Goal: Information Seeking & Learning: Check status

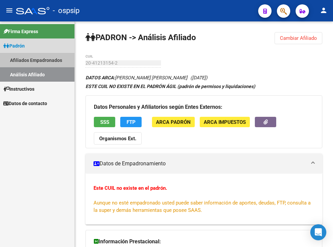
click at [30, 60] on link "Afiliados Empadronados" at bounding box center [37, 60] width 75 height 14
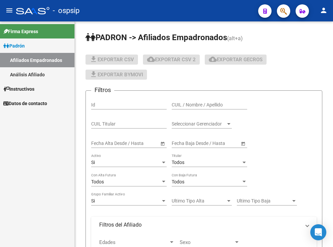
click at [40, 67] on link "Análisis Afiliado" at bounding box center [37, 74] width 75 height 14
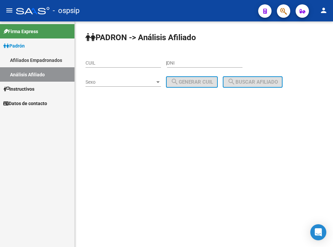
click at [122, 63] on input "CUIL" at bounding box center [124, 63] width 76 height 6
click at [202, 63] on input "DNI" at bounding box center [205, 63] width 76 height 6
paste input "25631001"
type input "25631001"
click at [143, 80] on span "Sexo" at bounding box center [121, 82] width 70 height 6
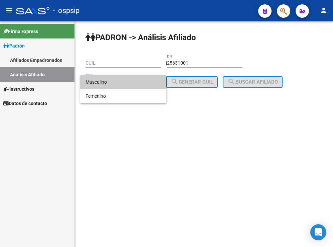
click at [131, 81] on span "Masculino" at bounding box center [124, 82] width 76 height 14
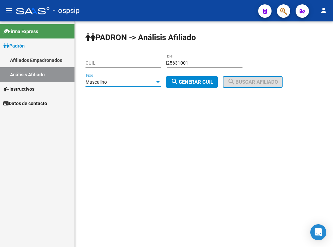
click at [181, 80] on span "search Generar CUIL" at bounding box center [192, 82] width 42 height 6
type input "20-25631001-6"
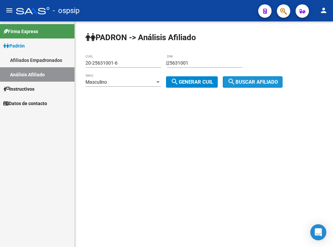
click at [259, 79] on span "search Buscar afiliado" at bounding box center [253, 82] width 50 height 6
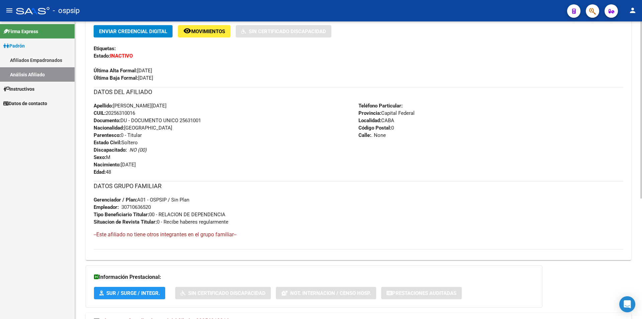
scroll to position [135, 0]
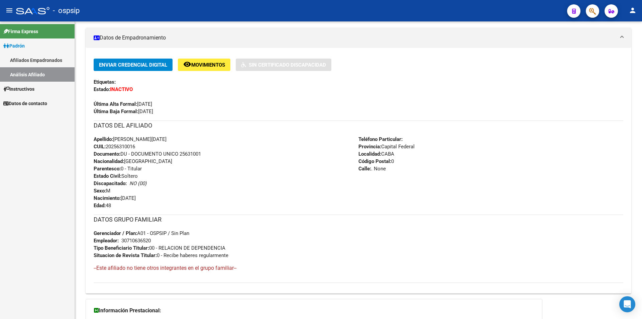
click at [2, 208] on div "Firma Express Padrón Afiliados Empadronados Análisis Afiliado Instructivos Dato…" at bounding box center [37, 169] width 75 height 297
click at [36, 59] on link "Afiliados Empadronados" at bounding box center [37, 60] width 75 height 14
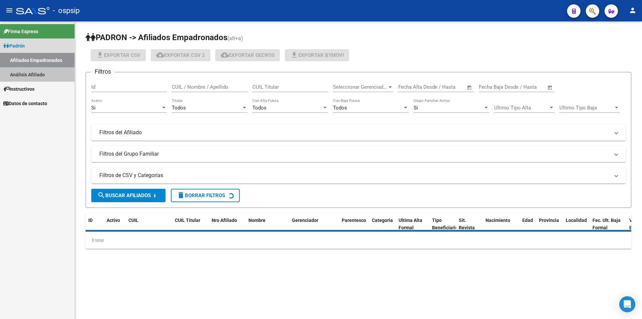
click at [28, 71] on link "Análisis Afiliado" at bounding box center [37, 74] width 75 height 14
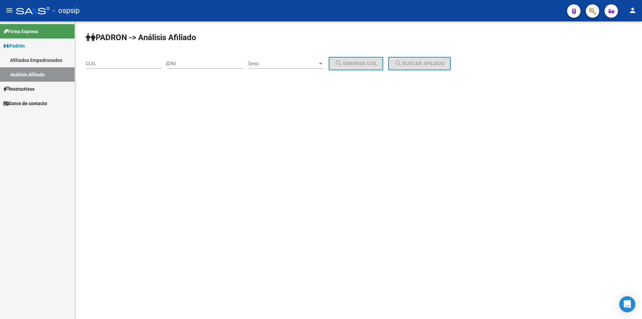
click at [111, 69] on div "CUIL" at bounding box center [124, 64] width 76 height 21
click at [111, 66] on input "CUIL" at bounding box center [124, 64] width 76 height 6
paste input "27-34375511-8"
type input "27-34375511-8"
click at [295, 68] on div "Sexo Sexo" at bounding box center [286, 61] width 76 height 14
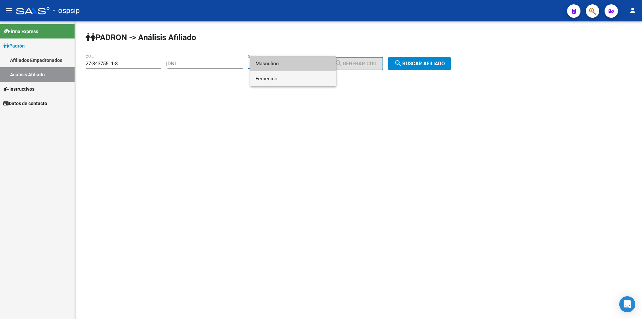
click at [294, 77] on span "Femenino" at bounding box center [293, 78] width 76 height 15
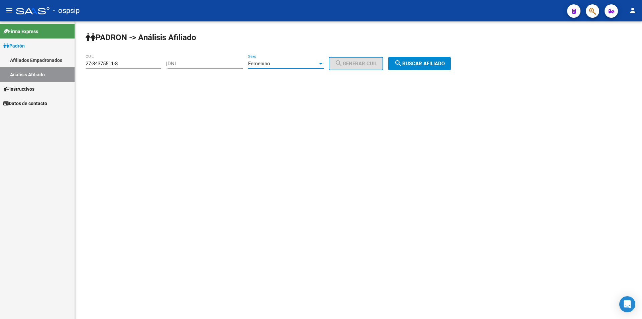
click at [333, 65] on span "search Buscar afiliado" at bounding box center [419, 64] width 50 height 6
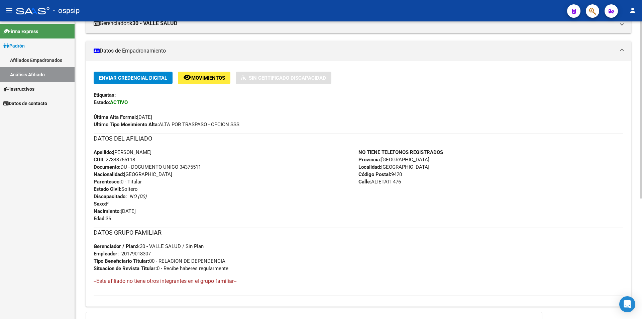
scroll to position [134, 0]
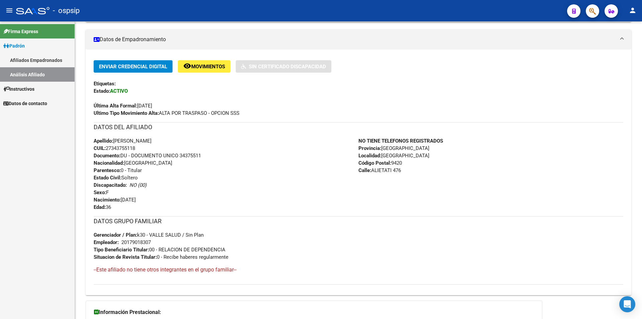
click at [42, 61] on link "Afiliados Empadronados" at bounding box center [37, 60] width 75 height 14
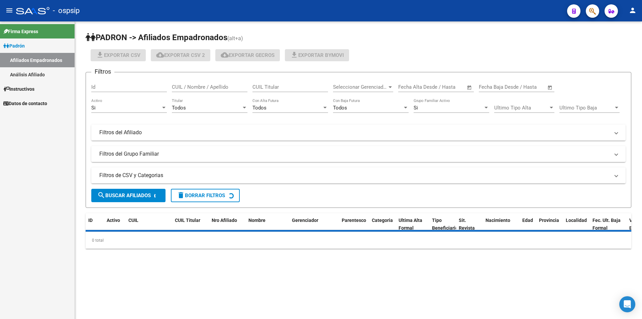
click at [41, 68] on link "Análisis Afiliado" at bounding box center [37, 74] width 75 height 14
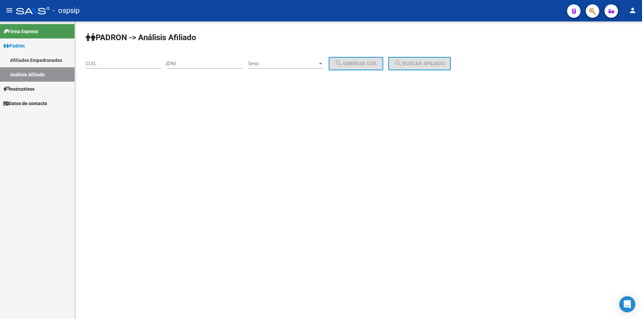
click at [182, 65] on input "DNI" at bounding box center [205, 64] width 76 height 6
paste input "25631001"
type input "25631001"
click at [287, 66] on span "Sexo" at bounding box center [283, 64] width 70 height 6
click at [284, 66] on span "Masculino" at bounding box center [293, 63] width 76 height 15
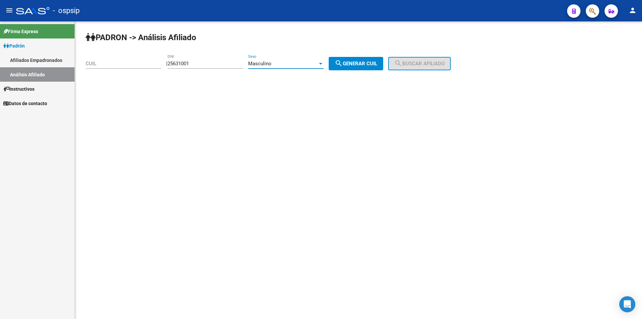
click at [333, 67] on button "search Generar CUIL" at bounding box center [356, 63] width 54 height 13
type input "20-25631001-6"
click at [333, 69] on button "search Buscar afiliado" at bounding box center [419, 63] width 63 height 13
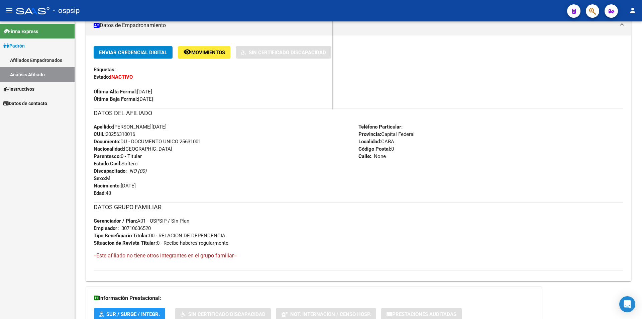
scroll to position [134, 0]
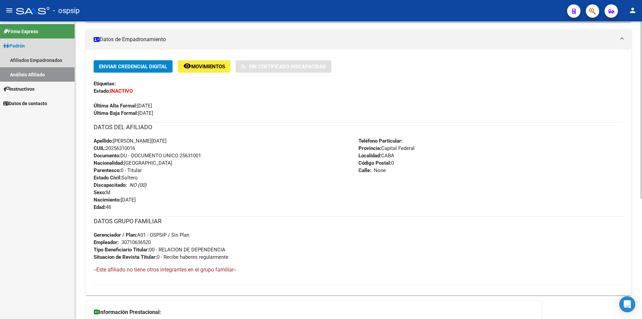
click at [26, 68] on link "Análisis Afiliado" at bounding box center [37, 74] width 75 height 14
click at [33, 72] on link "Análisis Afiliado" at bounding box center [37, 74] width 75 height 14
click at [38, 48] on link "Padrón" at bounding box center [37, 45] width 75 height 14
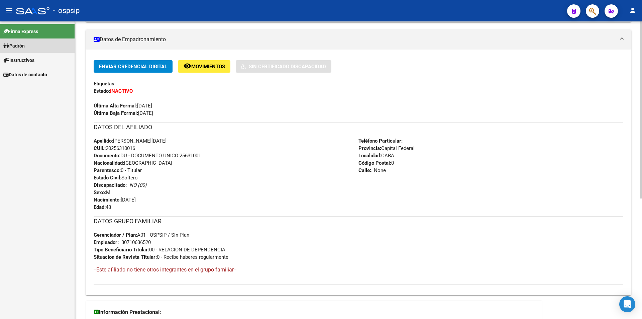
click at [36, 72] on mat-nav-list "Firma Express Padrón Afiliados Empadronados Análisis Afiliado Instructivos Dato…" at bounding box center [37, 51] width 75 height 60
click at [34, 43] on link "Padrón" at bounding box center [37, 45] width 75 height 14
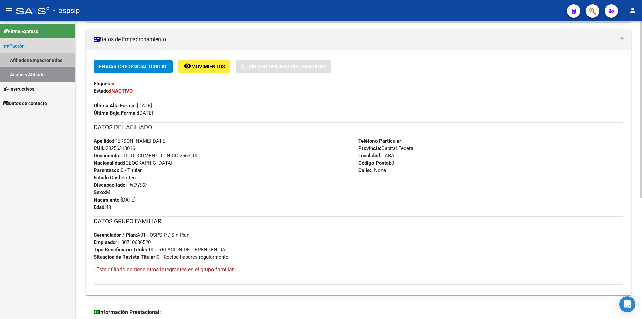
click at [45, 60] on link "Afiliados Empadronados" at bounding box center [37, 60] width 75 height 14
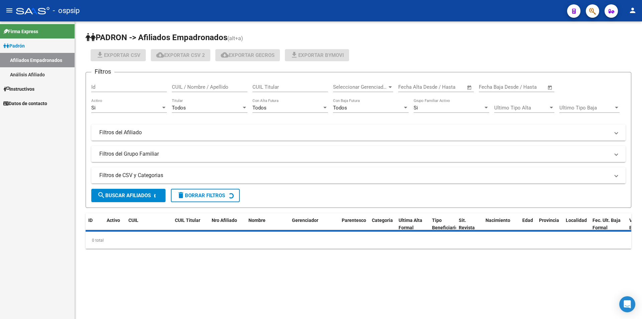
click at [41, 68] on link "Análisis Afiliado" at bounding box center [37, 74] width 75 height 14
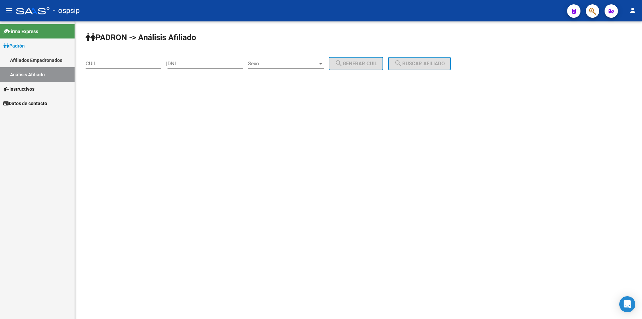
click at [180, 64] on input "DNI" at bounding box center [205, 64] width 76 height 6
paste input "31350077"
type input "31350077"
click at [284, 70] on div "Sexo Sexo" at bounding box center [286, 64] width 76 height 21
click at [283, 61] on span "Sexo" at bounding box center [283, 64] width 70 height 6
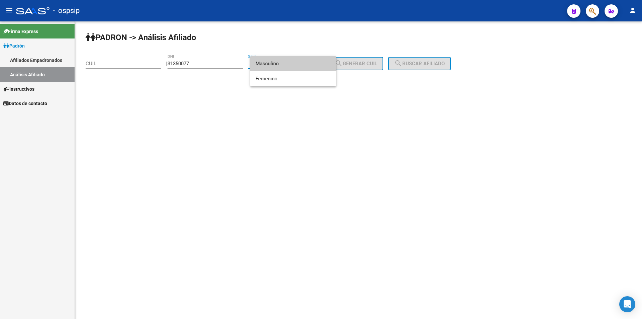
click at [286, 61] on span "Masculino" at bounding box center [293, 63] width 76 height 15
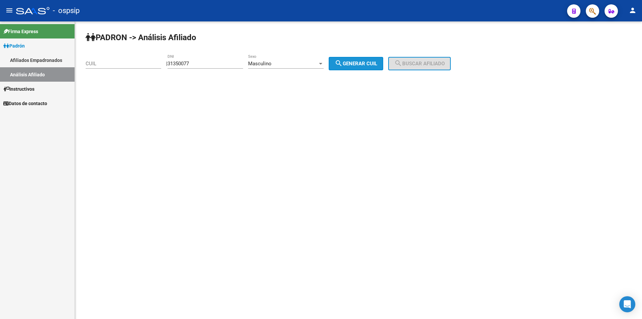
click at [333, 64] on button "search Generar CUIL" at bounding box center [356, 63] width 54 height 13
type input "20-31350077-3"
click at [333, 64] on span "search Buscar afiliado" at bounding box center [419, 64] width 50 height 6
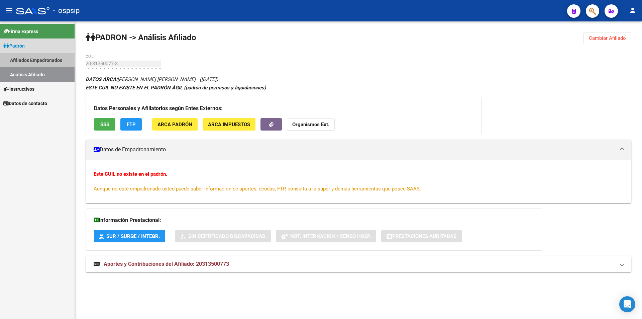
click at [50, 61] on link "Afiliados Empadronados" at bounding box center [37, 60] width 75 height 14
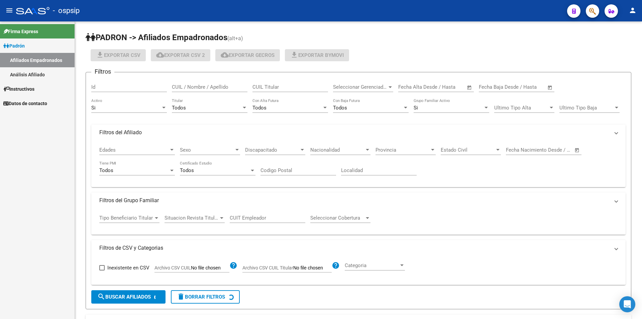
click at [35, 70] on link "Análisis Afiliado" at bounding box center [37, 74] width 75 height 14
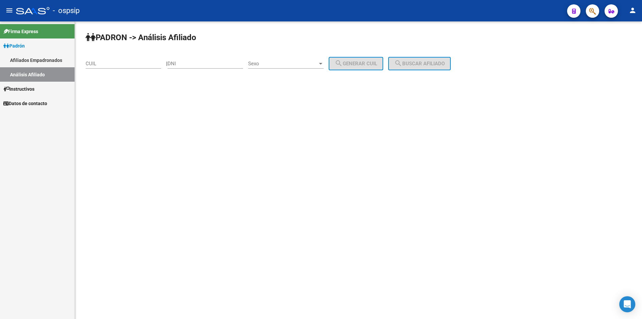
drag, startPoint x: 174, startPoint y: 61, endPoint x: 179, endPoint y: 65, distance: 6.0
click at [178, 64] on div "| DNI Sexo Sexo search Generar CUIL" at bounding box center [277, 64] width 222 height 6
click at [192, 59] on div "DNI" at bounding box center [205, 61] width 76 height 14
paste input "39848041"
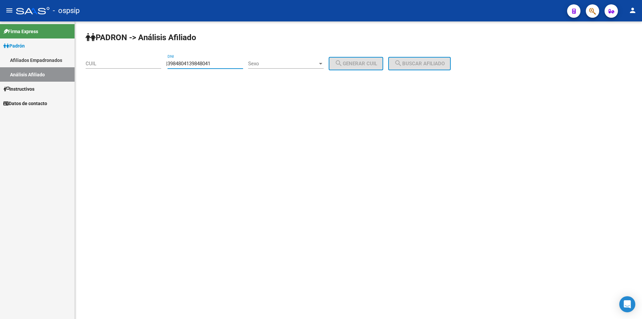
drag, startPoint x: 231, startPoint y: 61, endPoint x: 0, endPoint y: 71, distance: 231.2
click at [0, 71] on mat-sidenav-container "Firma Express Padrón Afiliados Empadronados Análisis Afiliado Instructivos Dato…" at bounding box center [321, 169] width 642 height 297
paste input "number"
type input "39848041"
click at [264, 66] on span "Sexo" at bounding box center [283, 64] width 70 height 6
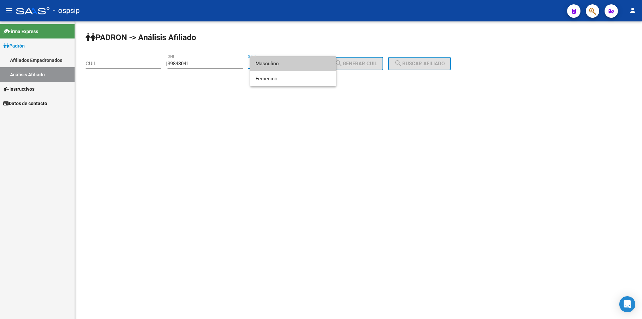
click at [271, 59] on span "Masculino" at bounding box center [293, 63] width 76 height 15
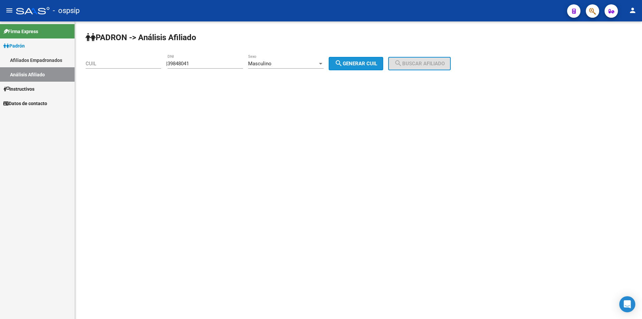
click at [333, 70] on button "search Generar CUIL" at bounding box center [356, 63] width 54 height 13
type input "20-39848041-5"
click at [333, 60] on button "search Buscar afiliado" at bounding box center [419, 63] width 63 height 13
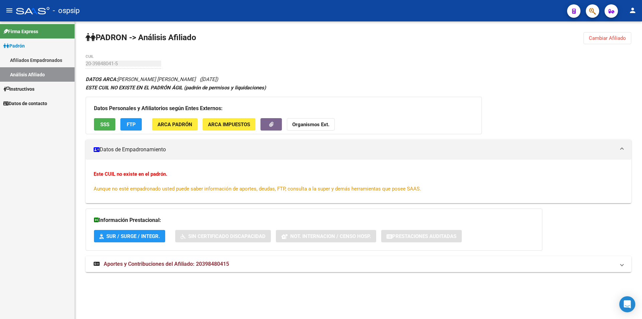
click at [38, 59] on link "Afiliados Empadronados" at bounding box center [37, 60] width 75 height 14
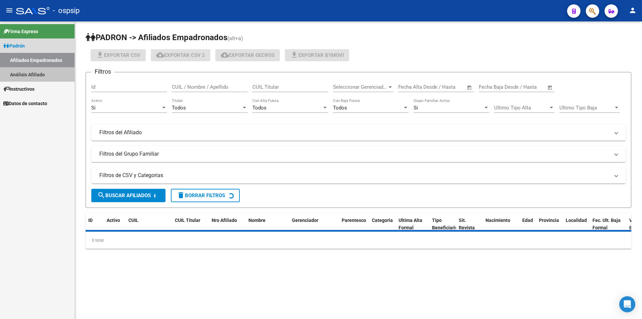
click at [40, 74] on link "Análisis Afiliado" at bounding box center [37, 74] width 75 height 14
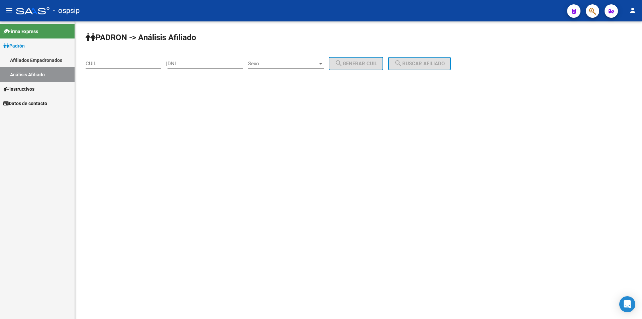
click at [125, 64] on input "CUIL" at bounding box center [124, 64] width 76 height 6
click at [183, 63] on input "DNI" at bounding box center [205, 64] width 76 height 6
type input "43489321"
click at [266, 63] on span "Sexo" at bounding box center [283, 64] width 70 height 6
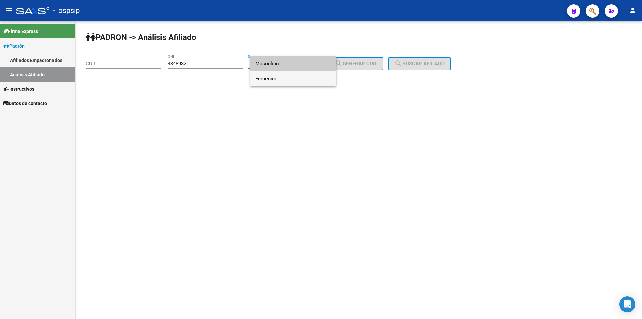
click at [277, 76] on span "Femenino" at bounding box center [293, 78] width 76 height 15
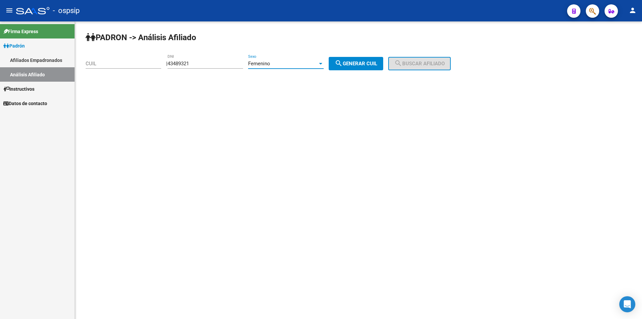
click at [333, 59] on button "search Generar CUIL" at bounding box center [356, 63] width 54 height 13
type input "27-43489321-1"
click at [333, 58] on button "search Buscar afiliado" at bounding box center [419, 63] width 63 height 13
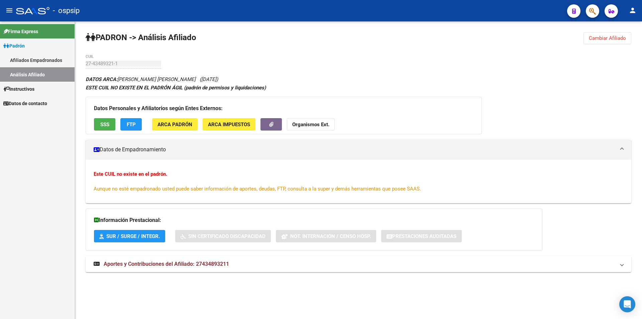
click at [49, 59] on link "Afiliados Empadronados" at bounding box center [37, 60] width 75 height 14
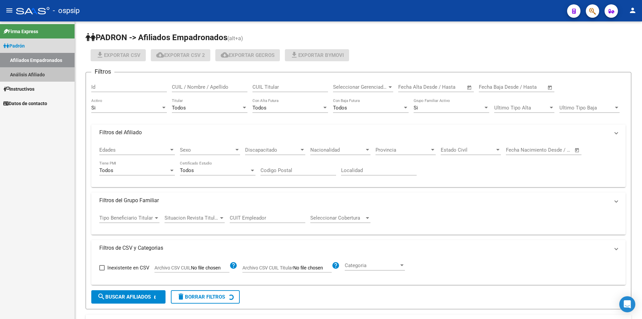
click at [49, 71] on link "Análisis Afiliado" at bounding box center [37, 74] width 75 height 14
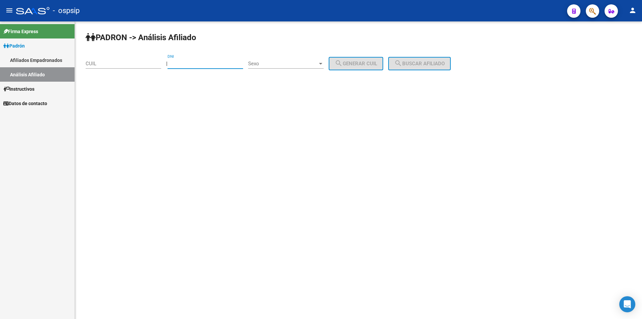
click at [176, 66] on input "DNI" at bounding box center [205, 64] width 76 height 6
click at [156, 63] on input "CUIL" at bounding box center [124, 64] width 76 height 6
type input "20-31350077-3"
click at [259, 68] on div "Sexo Sexo" at bounding box center [286, 61] width 76 height 14
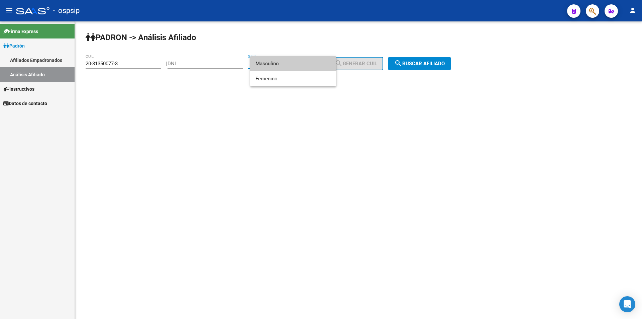
click at [274, 62] on span "Masculino" at bounding box center [293, 63] width 76 height 15
click at [333, 63] on span "search Buscar afiliado" at bounding box center [419, 64] width 50 height 6
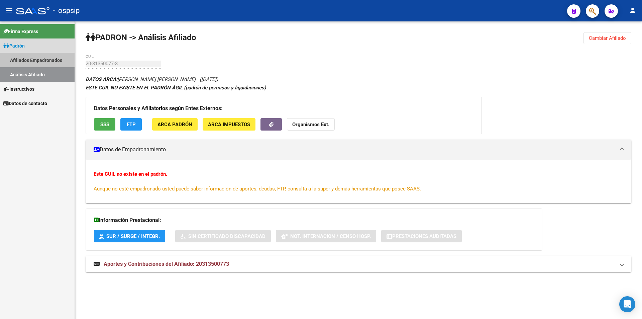
click at [36, 68] on link "Análisis Afiliado" at bounding box center [37, 74] width 75 height 14
click at [32, 63] on link "Afiliados Empadronados" at bounding box center [37, 60] width 75 height 14
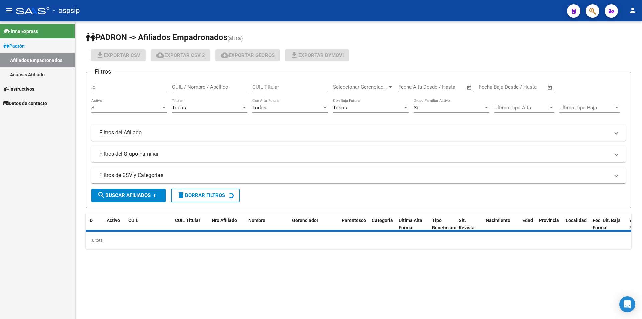
click at [35, 69] on link "Análisis Afiliado" at bounding box center [37, 74] width 75 height 14
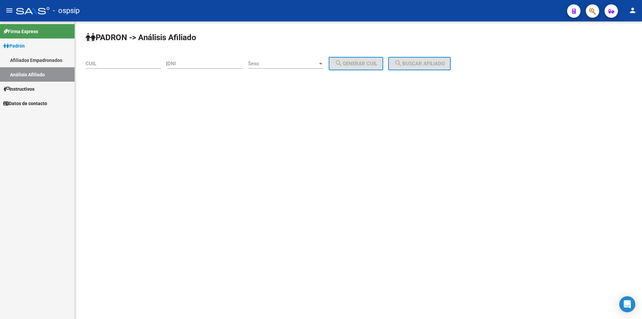
click at [112, 64] on input "CUIL" at bounding box center [124, 64] width 76 height 6
paste input "20-38931974-1"
type input "20-38931974-1"
click at [333, 62] on span "search Buscar afiliado" at bounding box center [419, 64] width 50 height 6
